Goal: Transaction & Acquisition: Download file/media

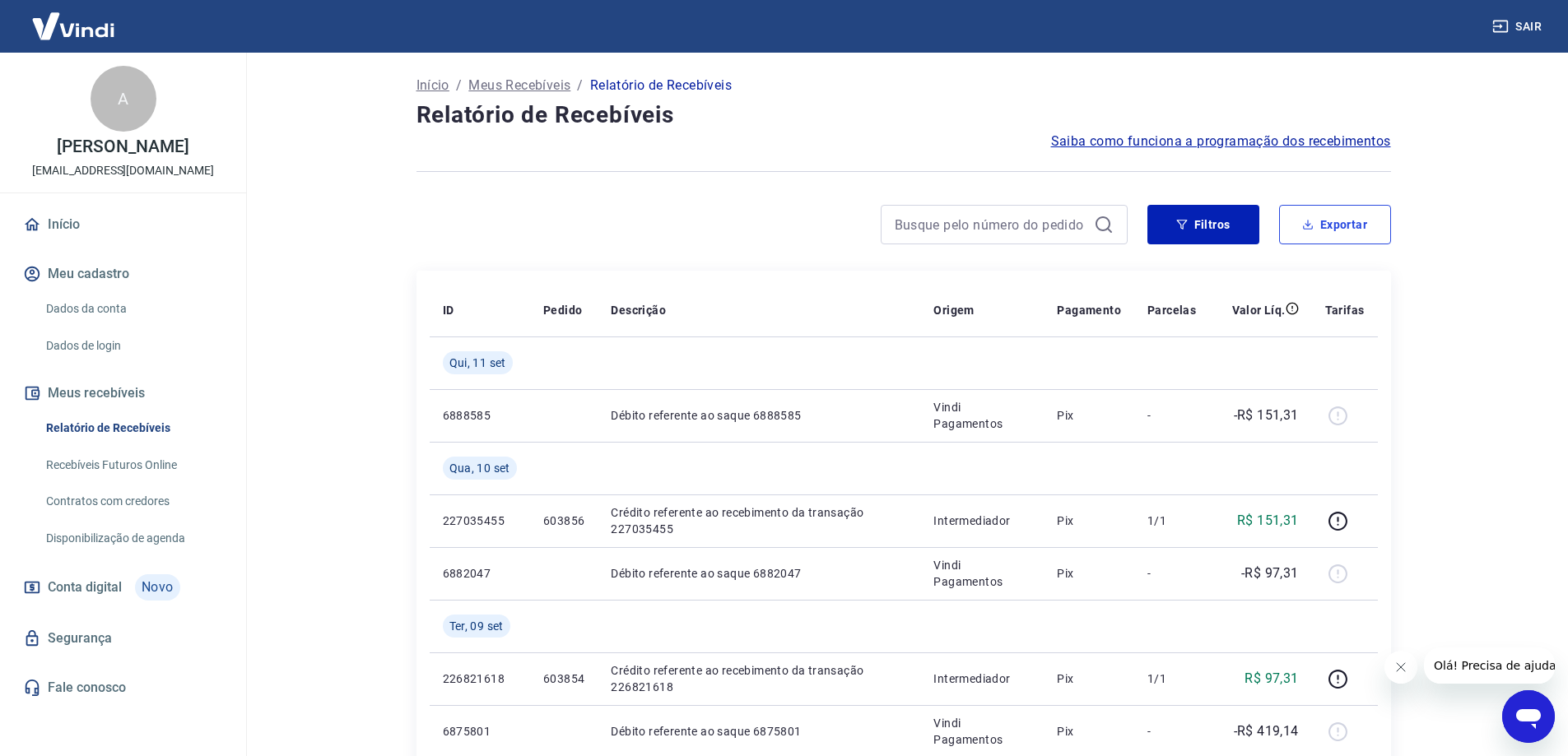
click at [1333, 234] on button "Exportar" at bounding box center [1335, 224] width 112 height 39
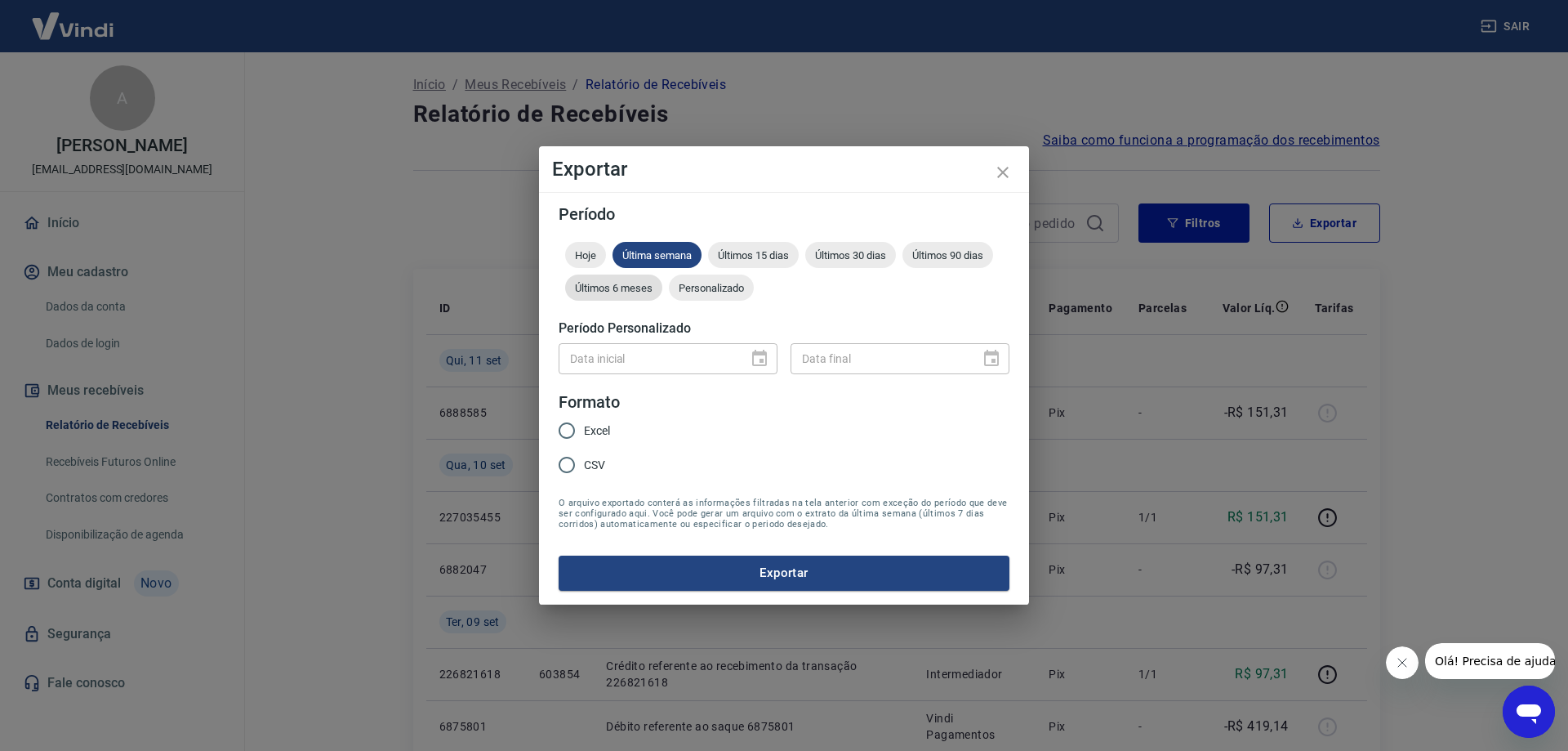
click at [618, 300] on div "Últimos 6 meses" at bounding box center [614, 287] width 98 height 26
click at [732, 289] on span "Personalizado" at bounding box center [711, 288] width 85 height 12
click at [574, 359] on div "Data inicial DD/MM/YYYY Data inicial" at bounding box center [667, 359] width 219 height 31
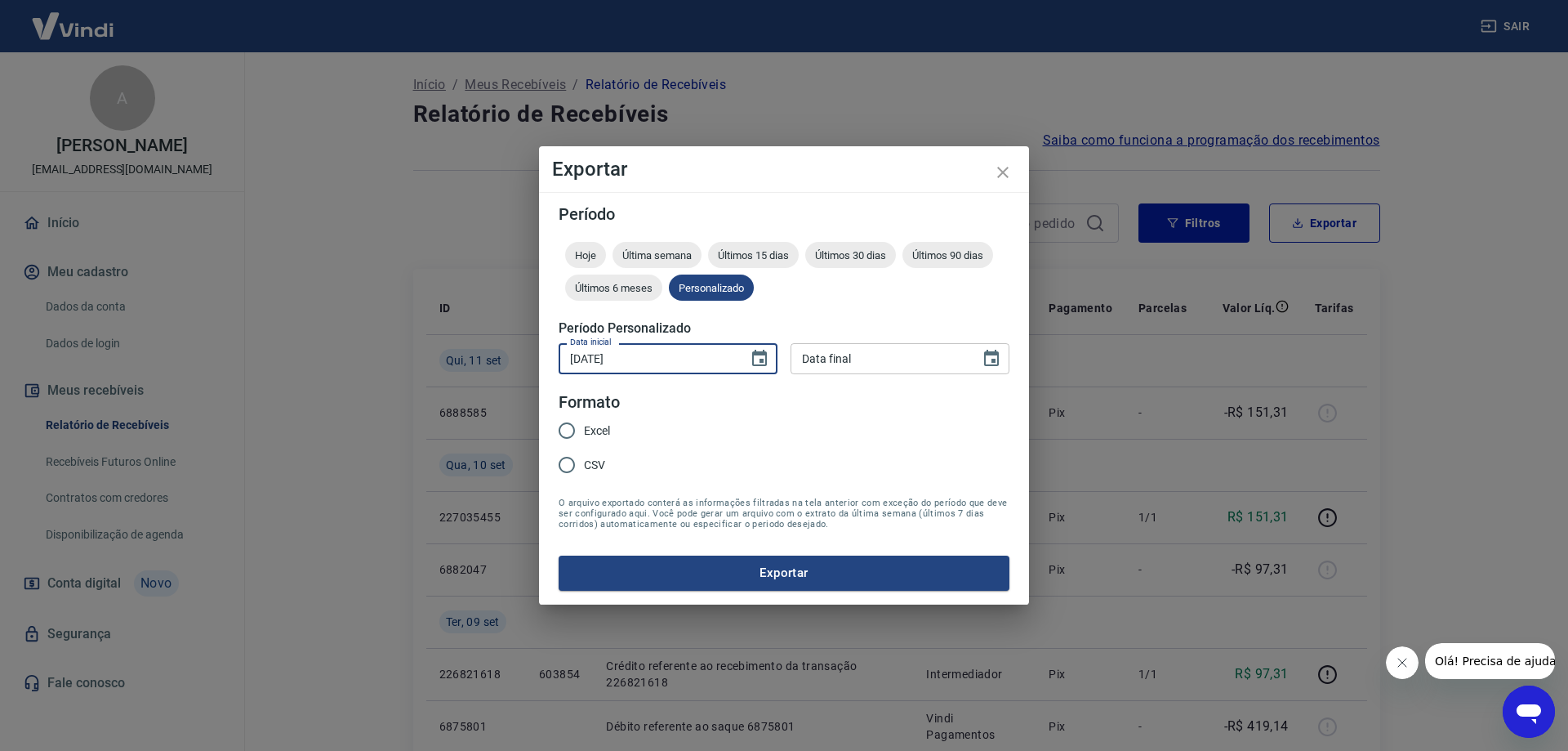
type input "[DATE]"
click at [577, 434] on input "Excel" at bounding box center [567, 431] width 34 height 34
radio input "true"
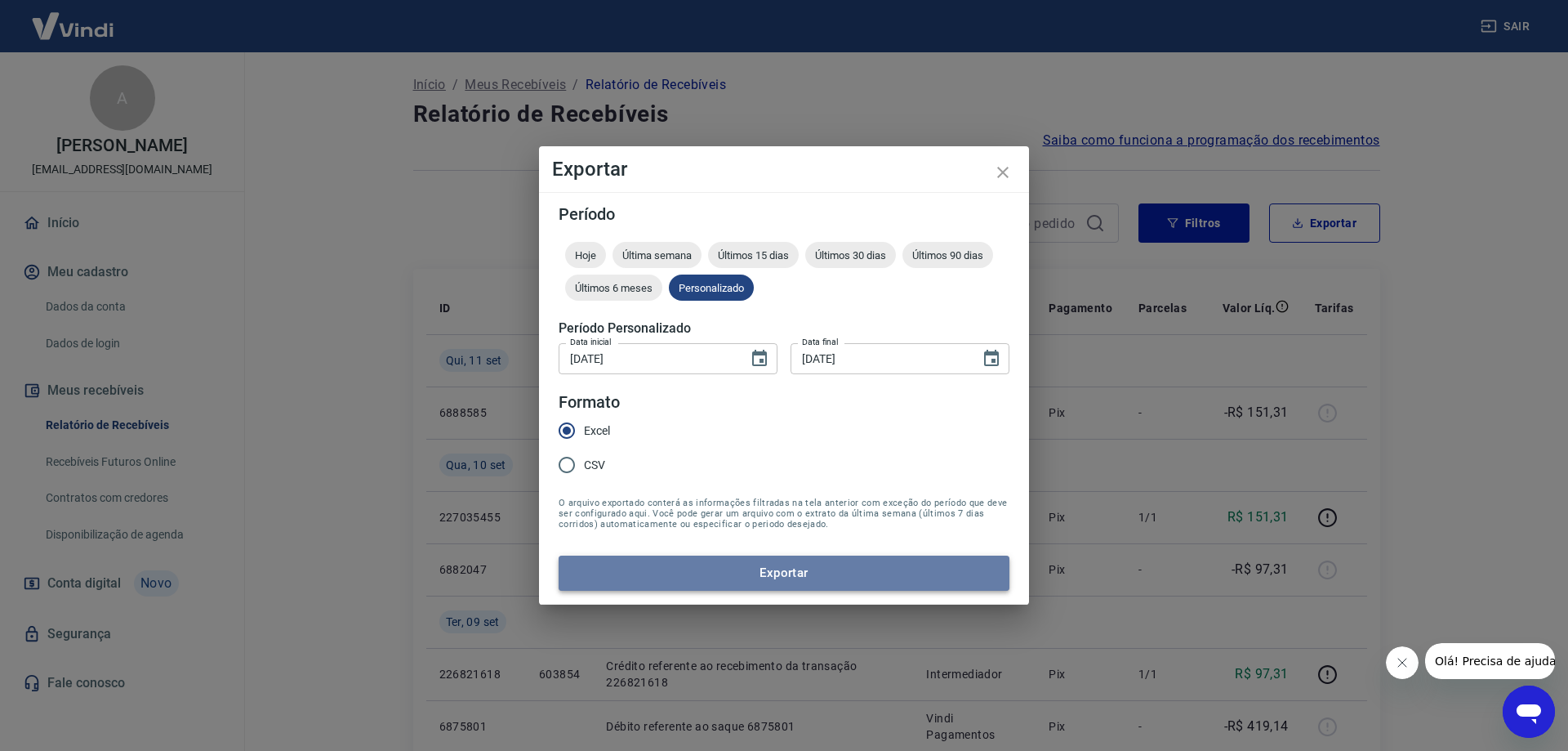
click at [766, 564] on button "Exportar" at bounding box center [784, 573] width 451 height 34
